Goal: Task Accomplishment & Management: Complete application form

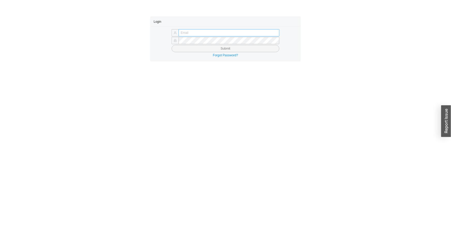
click at [223, 31] on input "text" at bounding box center [229, 32] width 101 height 7
type input "issac@asbathnj.com"
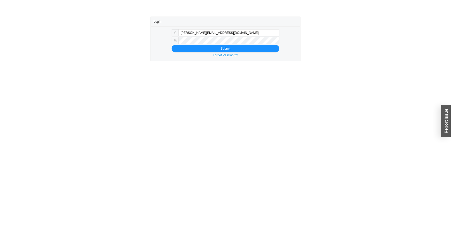
click at [172, 45] on button "Submit" at bounding box center [226, 48] width 108 height 7
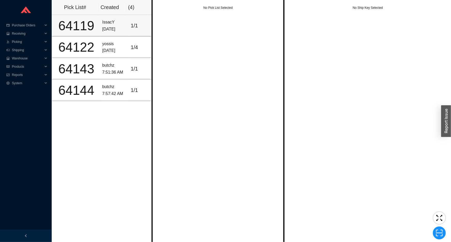
click at [114, 25] on div "IssacY" at bounding box center [114, 22] width 24 height 7
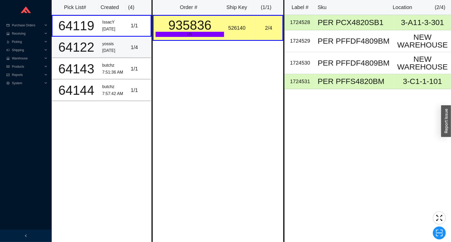
click at [132, 49] on div "1 / 4" at bounding box center [140, 47] width 18 height 9
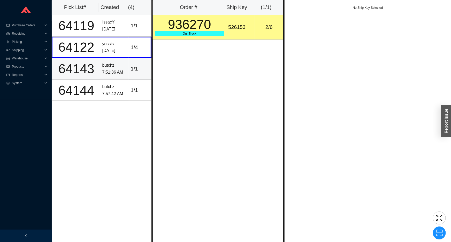
drag, startPoint x: 107, startPoint y: 67, endPoint x: 111, endPoint y: 64, distance: 4.4
click at [109, 65] on div "butchz" at bounding box center [114, 65] width 24 height 7
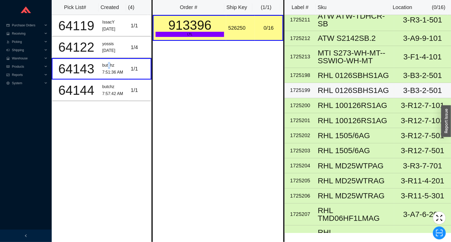
scroll to position [57, 0]
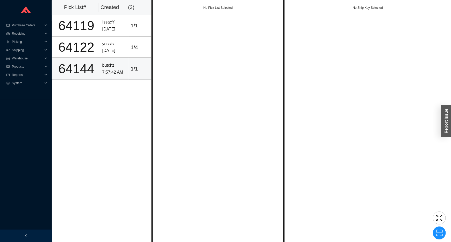
click at [131, 75] on td "1 / 1" at bounding box center [140, 68] width 23 height 21
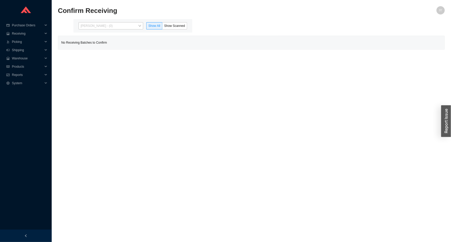
drag, startPoint x: 136, startPoint y: 23, endPoint x: 129, endPoint y: 37, distance: 15.0
click at [134, 27] on span "Issac Yoselovsky - (0)" at bounding box center [111, 25] width 61 height 7
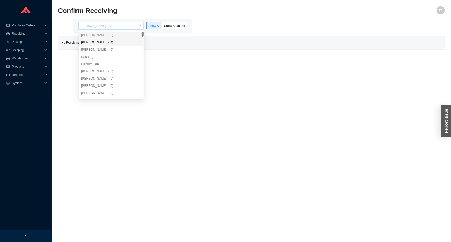
click at [126, 42] on div "Angel Negron - (4)" at bounding box center [111, 42] width 61 height 5
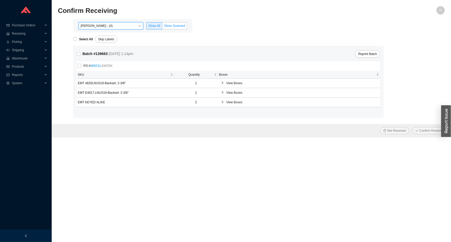
click at [168, 28] on label "Show Scanned" at bounding box center [174, 25] width 25 height 7
click at [162, 27] on input "Show Scanned" at bounding box center [162, 27] width 0 height 0
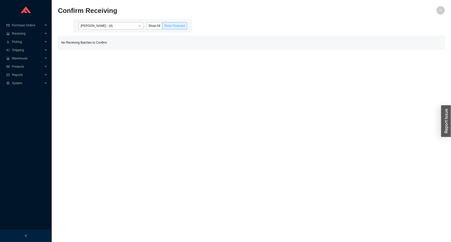
click at [171, 23] on label "Show Scanned" at bounding box center [174, 25] width 25 height 7
click at [162, 27] on input "Show Scanned" at bounding box center [162, 27] width 0 height 0
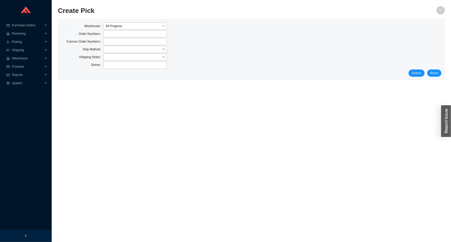
click at [419, 77] on div "Warehouse 39 Progress Order Numbers Fulcrum Order Numbers Ship Method Shipping …" at bounding box center [251, 49] width 387 height 61
click at [418, 73] on span "Search" at bounding box center [417, 73] width 10 height 5
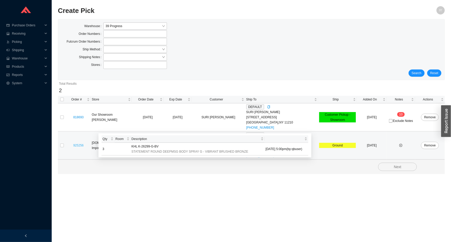
click at [77, 144] on link "925256" at bounding box center [78, 146] width 10 height 4
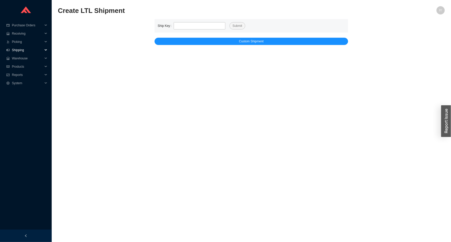
click at [28, 49] on span "Shipping" at bounding box center [27, 50] width 31 height 8
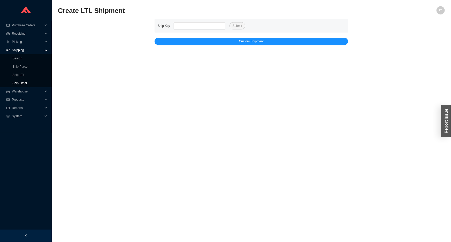
click at [21, 81] on link "Ship Other" at bounding box center [19, 83] width 15 height 4
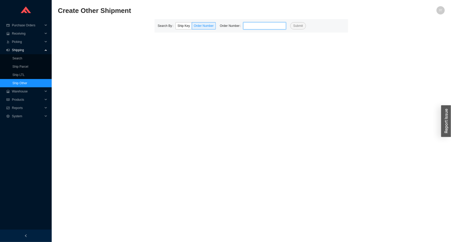
click at [270, 24] on input "tel" at bounding box center [264, 25] width 43 height 7
paste input "914949"
type input "914949"
click at [290, 22] on button "Submit" at bounding box center [298, 25] width 16 height 7
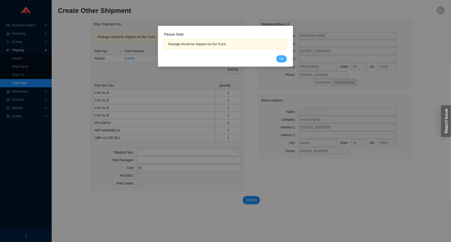
click at [284, 55] on button "OK" at bounding box center [281, 58] width 11 height 7
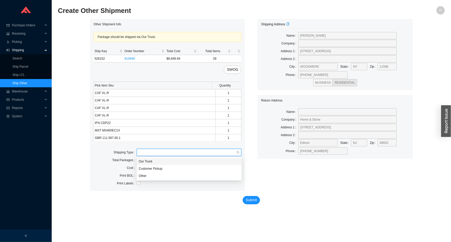
click at [199, 154] on input "search" at bounding box center [188, 152] width 98 height 7
click at [192, 161] on div "Our Truck" at bounding box center [189, 161] width 101 height 5
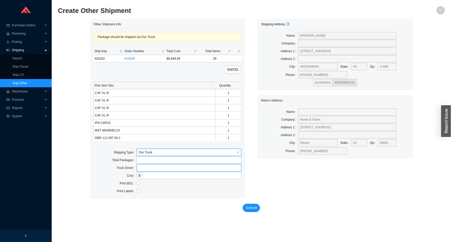
click at [164, 167] on input "text" at bounding box center [189, 167] width 105 height 7
type input "butch"
click at [140, 183] on input "checkbox" at bounding box center [139, 184] width 4 height 4
checkbox input "true"
click at [157, 166] on input "butch" at bounding box center [189, 167] width 105 height 7
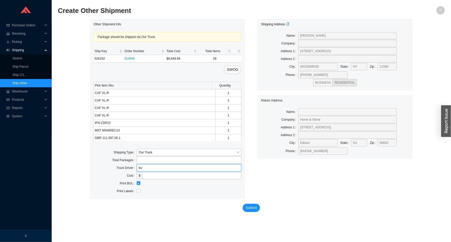
type input "b"
type input "lubav"
click at [251, 207] on span "Submit" at bounding box center [251, 208] width 11 height 6
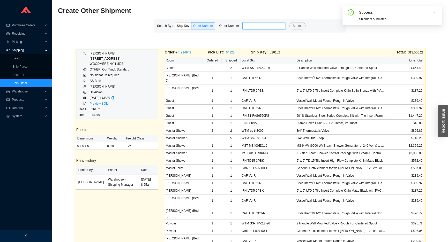
click at [267, 25] on input "tel" at bounding box center [263, 25] width 43 height 7
paste input "905399"
type input "905399"
click at [289, 22] on button "Submit" at bounding box center [297, 25] width 16 height 7
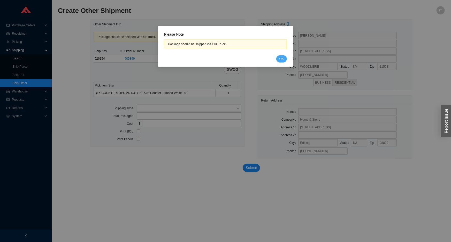
click at [283, 59] on span "OK" at bounding box center [282, 58] width 4 height 5
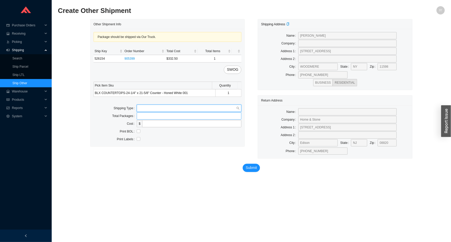
drag, startPoint x: 185, startPoint y: 109, endPoint x: 183, endPoint y: 112, distance: 4.4
click at [185, 109] on input "search" at bounding box center [188, 108] width 98 height 7
click at [183, 113] on body "Purchase Orders .warehouse_svg__a{fill:none;stroke:currentColor;stroke-linecap:…" at bounding box center [225, 121] width 451 height 242
drag, startPoint x: 165, startPoint y: 109, endPoint x: 163, endPoint y: 114, distance: 5.7
click at [165, 109] on input "search" at bounding box center [188, 108] width 98 height 7
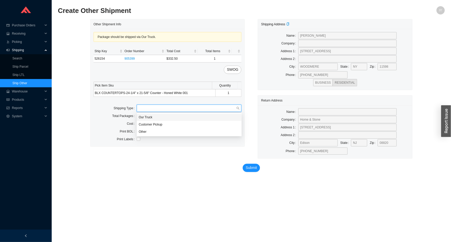
click at [161, 115] on div "Our Truck" at bounding box center [189, 117] width 101 height 5
click at [154, 118] on input "tel" at bounding box center [189, 115] width 105 height 7
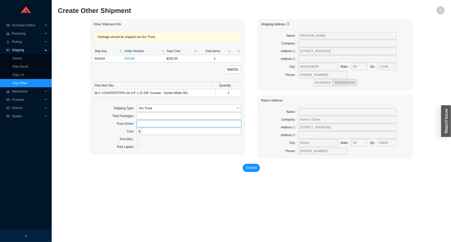
click at [152, 125] on input "text" at bounding box center [189, 123] width 105 height 7
type input "lubav"
click at [139, 139] on input "checkbox" at bounding box center [139, 139] width 4 height 4
checkbox input "true"
click at [257, 170] on span "Submit" at bounding box center [251, 168] width 11 height 6
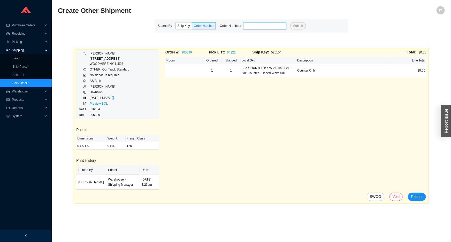
click at [250, 25] on input "tel" at bounding box center [264, 25] width 43 height 7
paste input "919955"
type input "919955"
click at [290, 22] on button "Submit" at bounding box center [298, 25] width 16 height 7
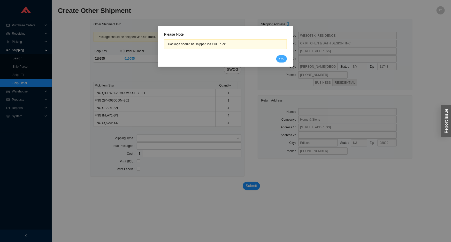
click at [280, 59] on span "OK" at bounding box center [282, 58] width 4 height 5
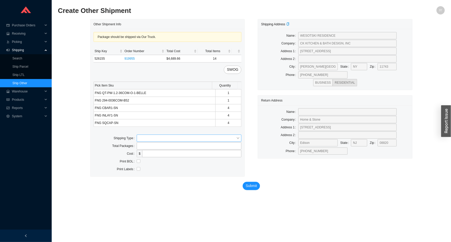
drag, startPoint x: 159, startPoint y: 134, endPoint x: 159, endPoint y: 138, distance: 3.6
click at [159, 134] on div "Package should be shipped via Our Truck. Ship Key Order Number Total Cost Total…" at bounding box center [168, 103] width 154 height 148
click at [159, 138] on input "search" at bounding box center [188, 138] width 98 height 7
click at [167, 145] on div "Our Truck" at bounding box center [189, 147] width 101 height 5
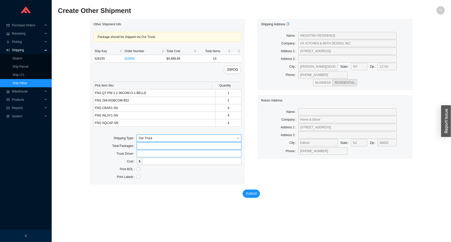
click at [164, 149] on input "tel" at bounding box center [189, 145] width 105 height 7
drag, startPoint x: 163, startPoint y: 151, endPoint x: 163, endPoint y: 155, distance: 3.7
click at [163, 153] on input "text" at bounding box center [189, 153] width 105 height 7
type input "lubav"
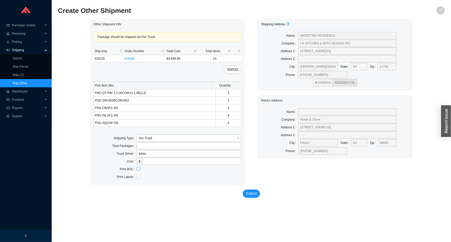
click at [138, 168] on input "checkbox" at bounding box center [139, 169] width 4 height 4
checkbox input "true"
drag, startPoint x: 252, startPoint y: 193, endPoint x: 249, endPoint y: 190, distance: 4.4
click at [251, 192] on span "Submit" at bounding box center [251, 194] width 11 height 6
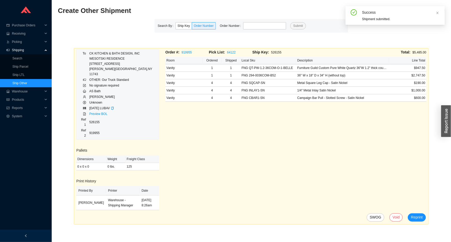
click at [265, 22] on div "Search By Ship Key Order Number Order Number Submit" at bounding box center [252, 25] width 194 height 13
click at [263, 25] on input "tel" at bounding box center [264, 25] width 43 height 7
paste input "923827"
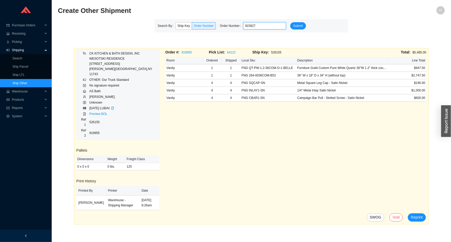
type input "923827"
click at [290, 22] on button "Submit" at bounding box center [298, 25] width 16 height 7
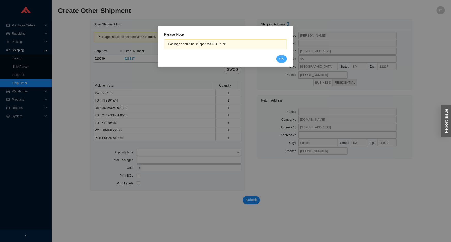
click at [280, 56] on span "OK" at bounding box center [282, 58] width 4 height 5
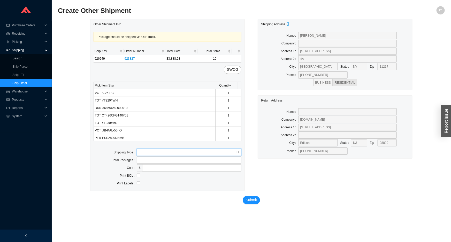
click at [139, 152] on input "search" at bounding box center [188, 152] width 98 height 7
click at [145, 159] on div "Our Truck" at bounding box center [189, 161] width 101 height 5
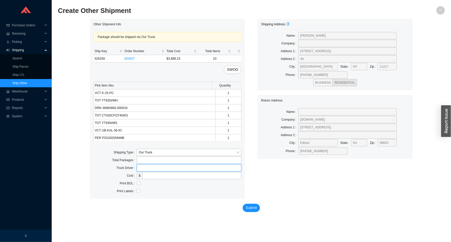
click at [142, 166] on input "text" at bounding box center [189, 167] width 105 height 7
type input "lubav"
click at [137, 183] on input "checkbox" at bounding box center [139, 184] width 4 height 4
checkbox input "true"
click at [248, 207] on span "Submit" at bounding box center [251, 208] width 11 height 6
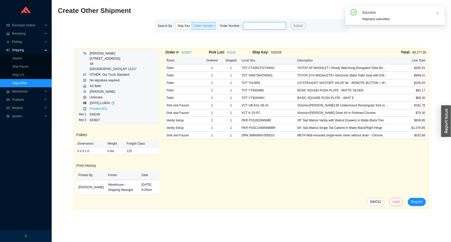
click at [275, 25] on input "tel" at bounding box center [264, 25] width 43 height 7
paste input "936270"
type input "936270"
click at [290, 22] on button "Submit" at bounding box center [298, 25] width 16 height 7
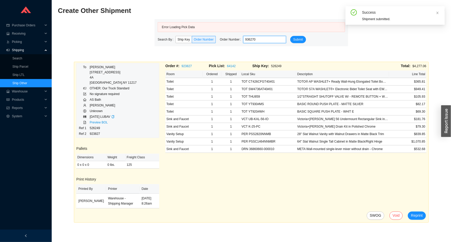
click at [290, 36] on button "Submit" at bounding box center [298, 39] width 16 height 7
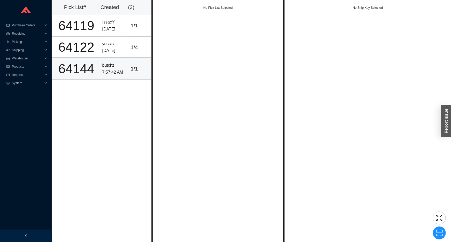
click at [116, 59] on td "butchz 7:57:42 AM" at bounding box center [114, 68] width 28 height 21
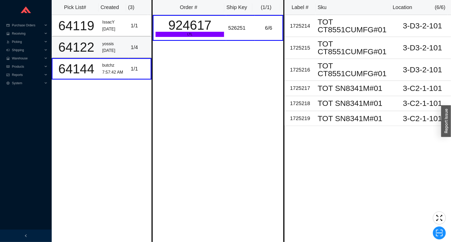
click at [114, 49] on div "8/27/2025" at bounding box center [114, 50] width 24 height 7
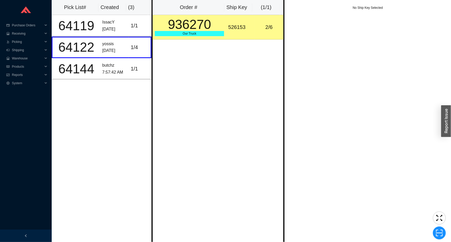
click at [218, 33] on div "Our Truck" at bounding box center [189, 33] width 69 height 5
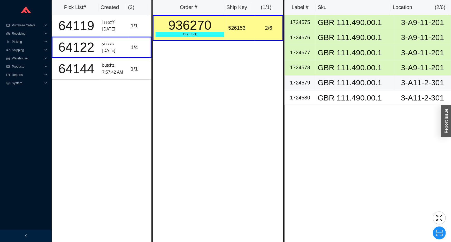
drag, startPoint x: 345, startPoint y: 77, endPoint x: 347, endPoint y: 80, distance: 3.7
click at [345, 79] on div "GBR 111.490.00.1" at bounding box center [355, 83] width 74 height 8
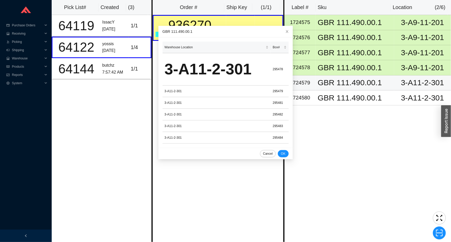
click at [349, 83] on div "GBR 111.490.00.1" at bounding box center [355, 83] width 74 height 8
click at [339, 83] on div "GBR 111.490.00.1" at bounding box center [355, 83] width 74 height 8
click at [339, 85] on div "GBR 111.490.00.1" at bounding box center [355, 83] width 74 height 8
click at [282, 34] on span "Close" at bounding box center [287, 31] width 11 height 11
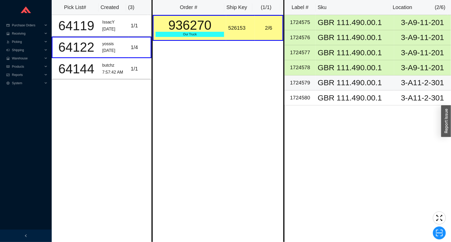
click at [347, 83] on div "GBR 111.490.00.1" at bounding box center [355, 83] width 74 height 8
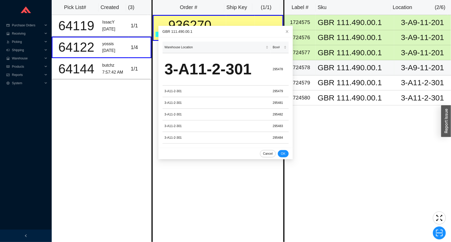
click at [319, 64] on div "GBR 111.490.00.1" at bounding box center [355, 68] width 74 height 8
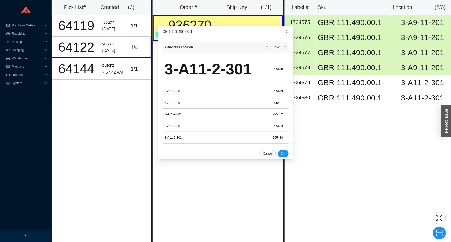
click at [285, 33] on icon "close" at bounding box center [287, 32] width 4 height 4
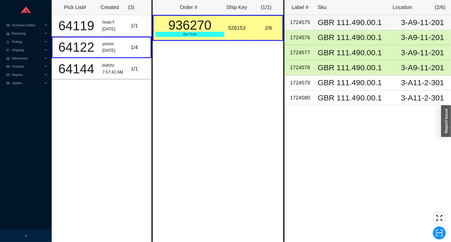
click at [307, 28] on td "1724575" at bounding box center [300, 22] width 31 height 15
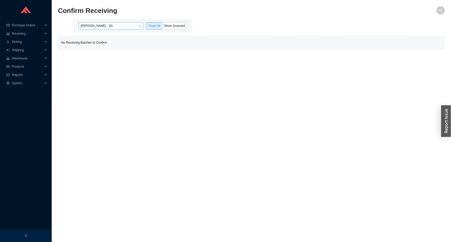
click at [89, 28] on span "[PERSON_NAME] - (0)" at bounding box center [111, 25] width 61 height 7
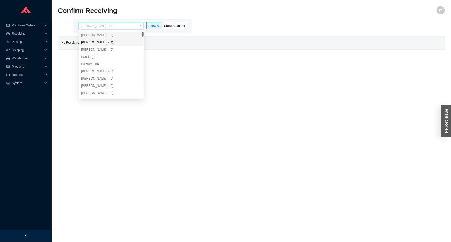
click at [93, 41] on div "[PERSON_NAME] - (4)" at bounding box center [111, 42] width 61 height 5
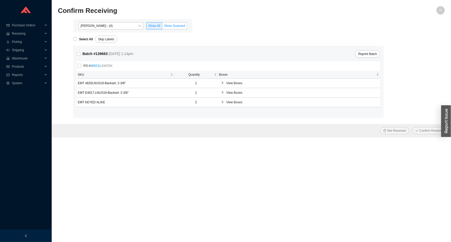
click at [183, 27] on span "Show Scanned" at bounding box center [174, 26] width 21 height 4
click at [162, 27] on input "Show Scanned" at bounding box center [162, 27] width 0 height 0
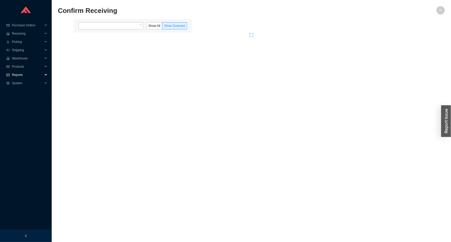
click at [16, 72] on span "Reports" at bounding box center [27, 75] width 31 height 8
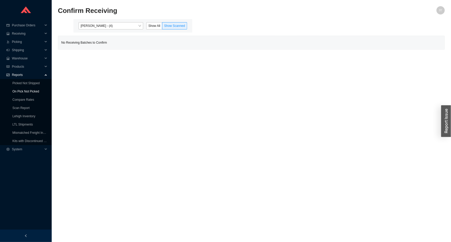
click at [20, 90] on link "On Pick Not Picked" at bounding box center [25, 92] width 27 height 4
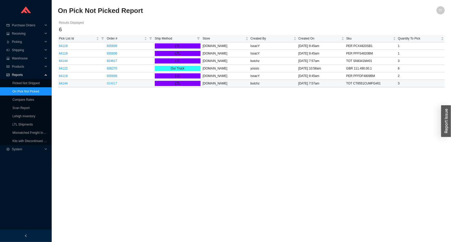
click at [112, 84] on link "924617" at bounding box center [112, 84] width 10 height 4
